Goal: Information Seeking & Learning: Learn about a topic

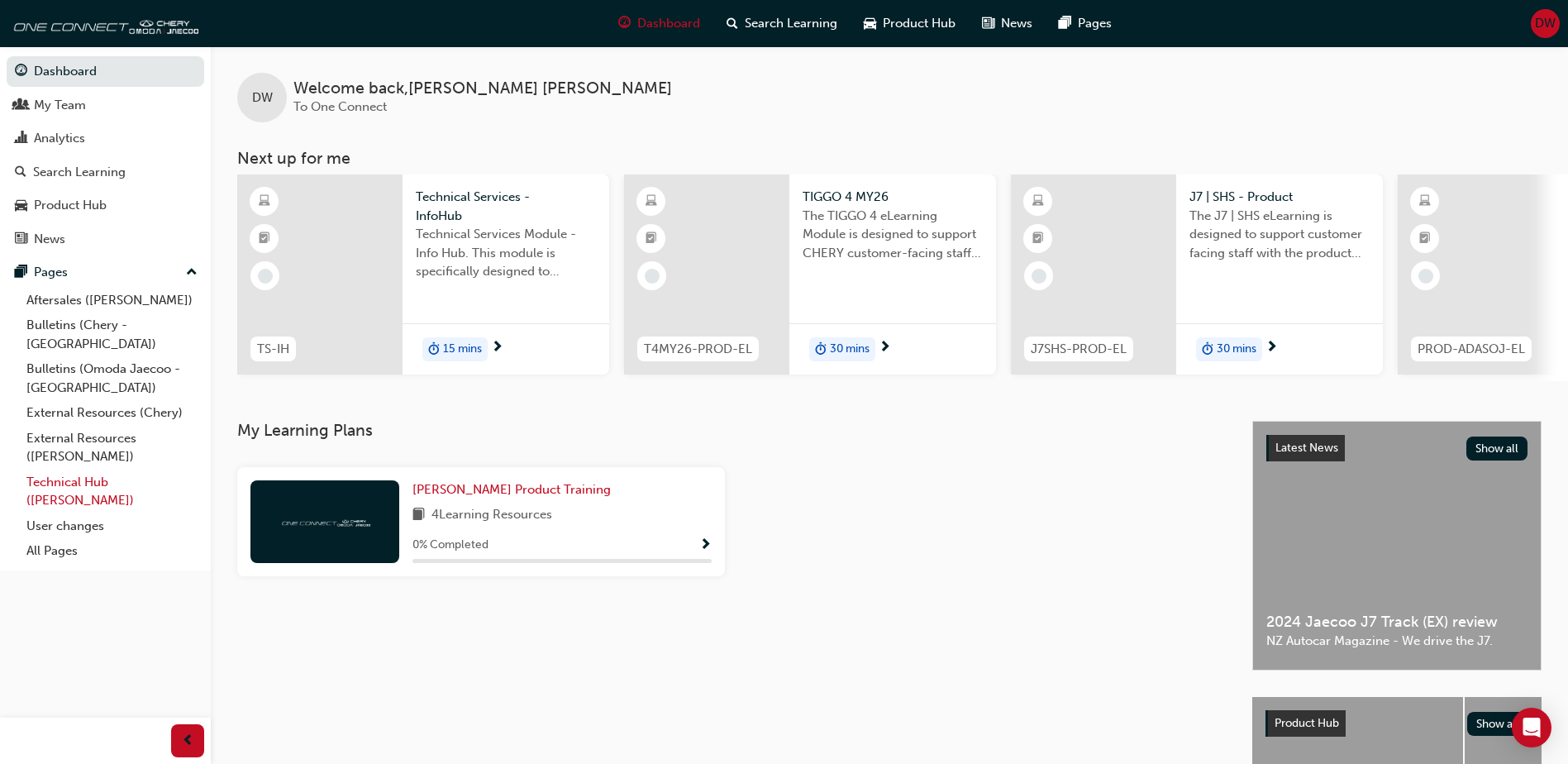
click at [76, 470] on link "Technical Hub ([PERSON_NAME])" at bounding box center [112, 492] width 184 height 43
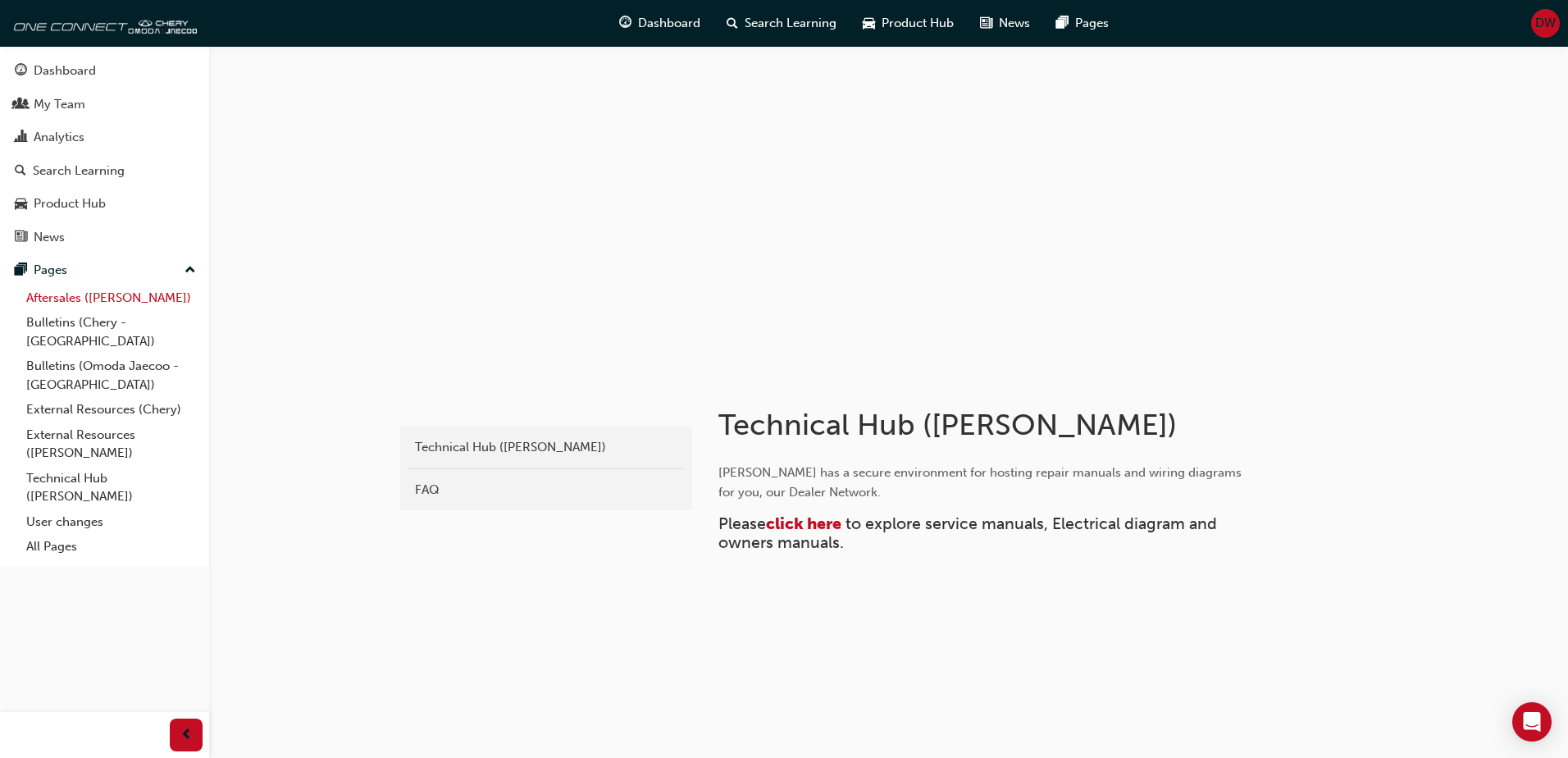
click at [82, 298] on link "Aftersales ([PERSON_NAME])" at bounding box center [111, 297] width 183 height 25
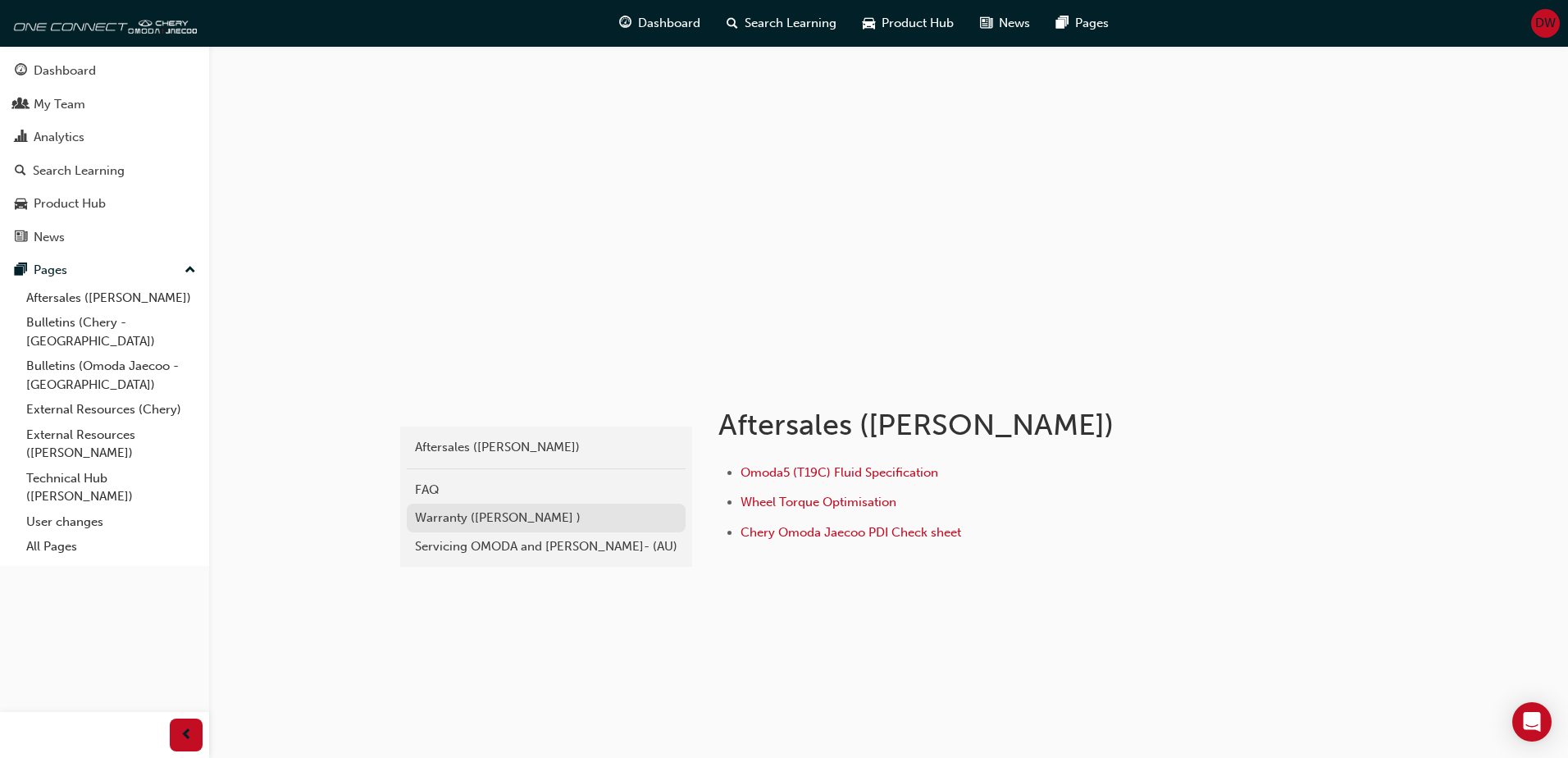
click at [472, 514] on div "Warranty ([PERSON_NAME] )" at bounding box center [546, 518] width 263 height 19
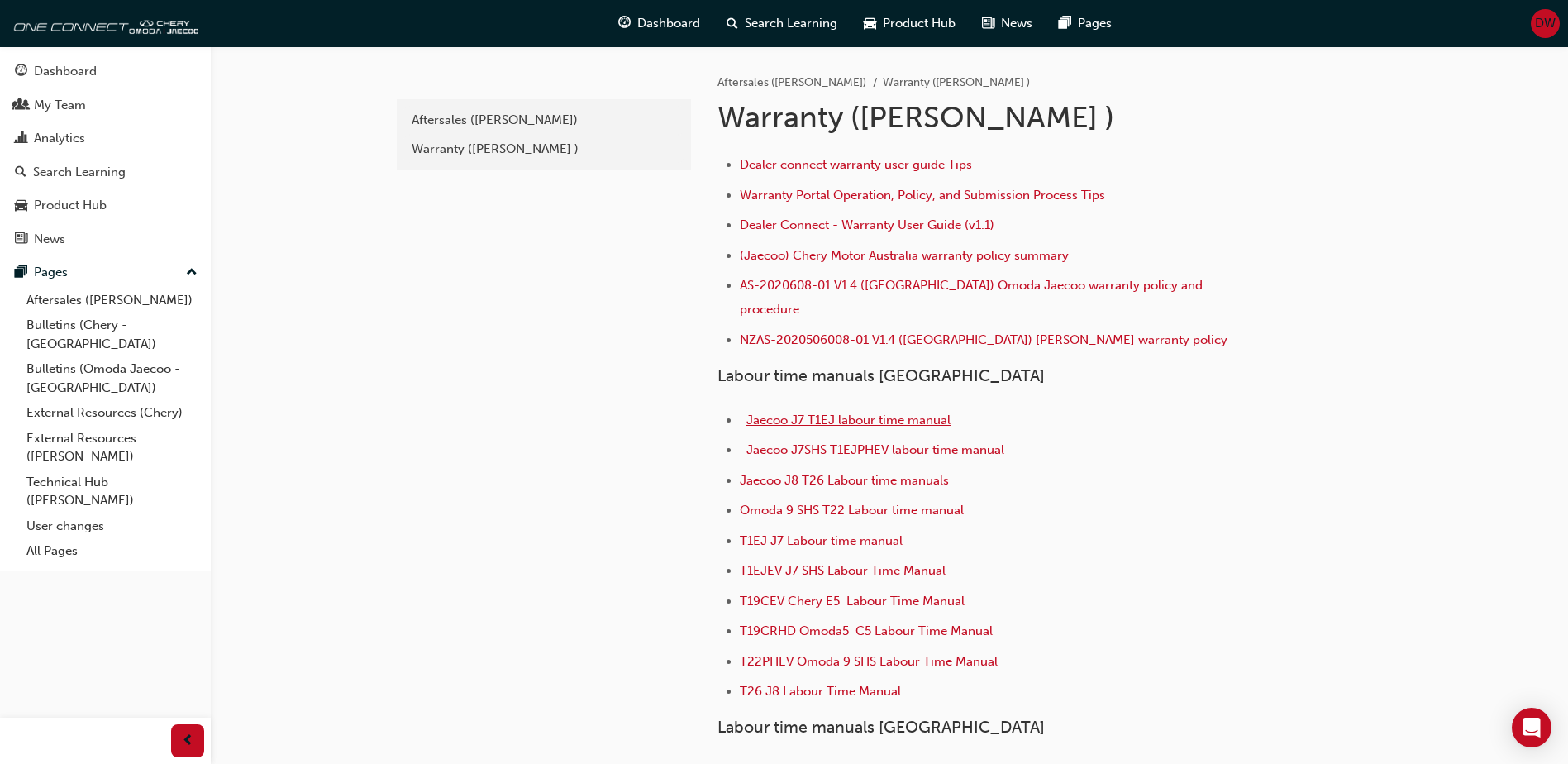
click at [843, 412] on span "Jaecoo J7 T1EJ labour time manual" at bounding box center [849, 420] width 204 height 15
